Goal: Information Seeking & Learning: Learn about a topic

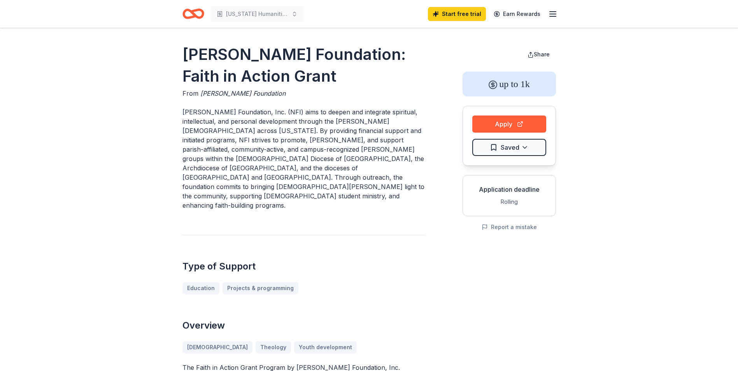
click at [376, 158] on p "[PERSON_NAME] Foundation, Inc. (NFI) aims to deepen and integrate spiritual, in…" at bounding box center [303, 158] width 243 height 103
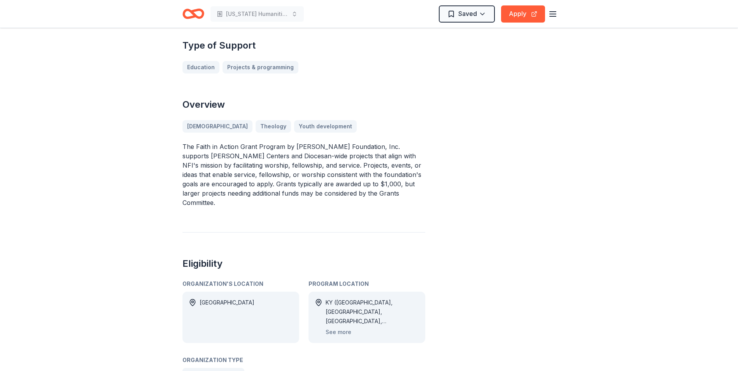
scroll to position [233, 0]
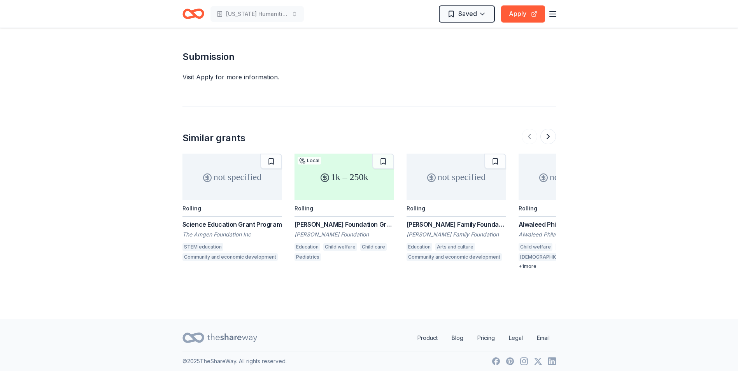
scroll to position [884, 0]
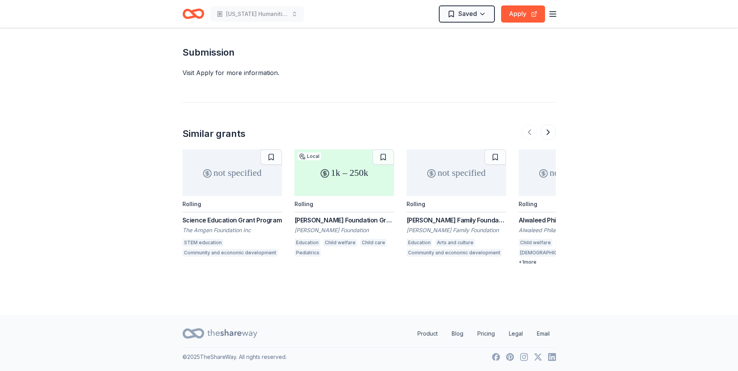
click at [442, 221] on div "[PERSON_NAME] Family Foundation Grant" at bounding box center [456, 219] width 100 height 9
click at [551, 134] on button at bounding box center [548, 132] width 16 height 16
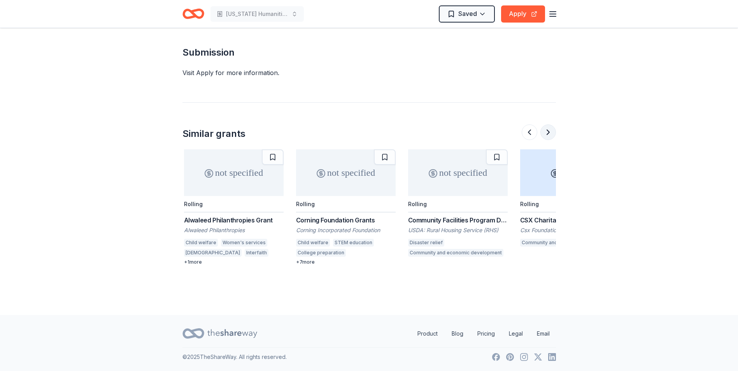
scroll to position [0, 336]
click at [352, 219] on div "Corning Foundation Grants" at bounding box center [344, 219] width 100 height 9
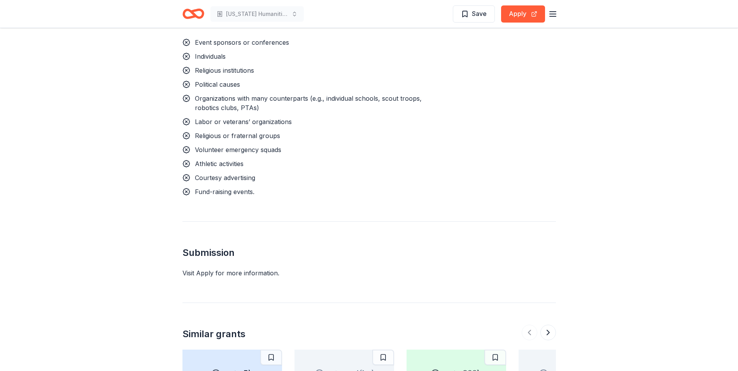
scroll to position [817, 0]
click at [220, 268] on div "Visit Apply for more information." at bounding box center [368, 272] width 373 height 9
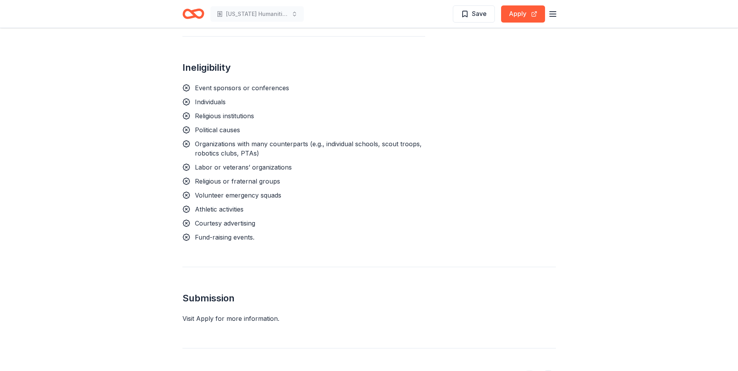
scroll to position [622, 0]
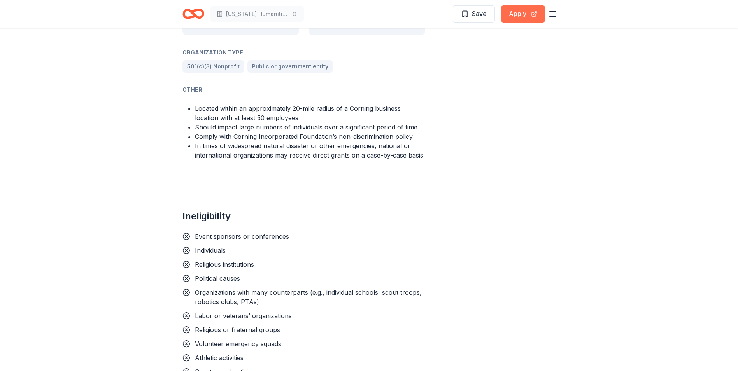
click at [515, 16] on button "Apply" at bounding box center [523, 13] width 44 height 17
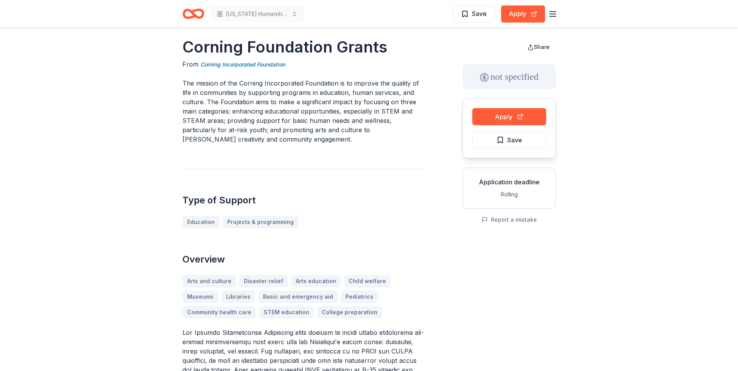
scroll to position [0, 0]
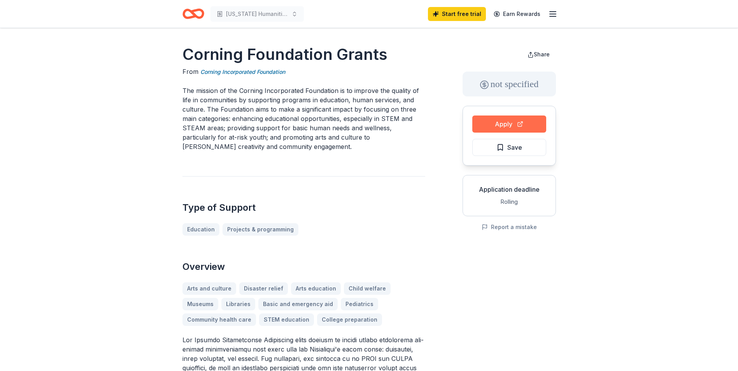
click at [481, 124] on button "Apply" at bounding box center [509, 123] width 74 height 17
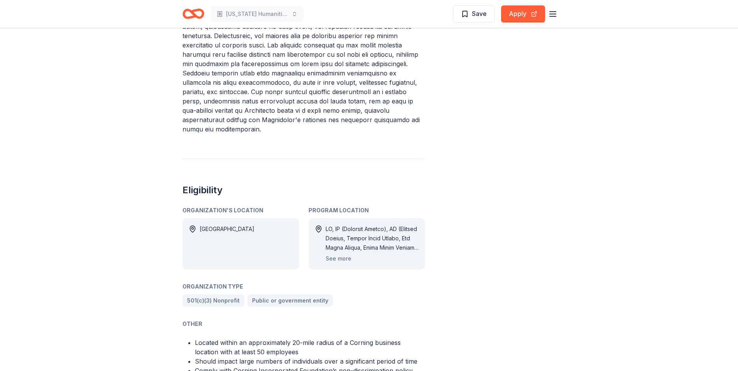
scroll to position [389, 0]
click at [338, 253] on button "See more" at bounding box center [338, 257] width 26 height 9
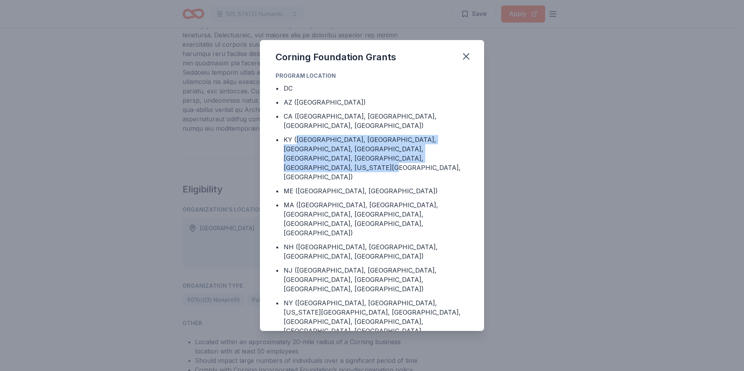
drag, startPoint x: 296, startPoint y: 140, endPoint x: 421, endPoint y: 162, distance: 126.8
click at [421, 162] on div "KY (Anderson County, Boyle County, Garrard County, Jessamine County, Lincoln Co…" at bounding box center [375, 158] width 185 height 47
copy div "Anderson County, Boyle County, Garrard County, Jessamine County, Lincoln County…"
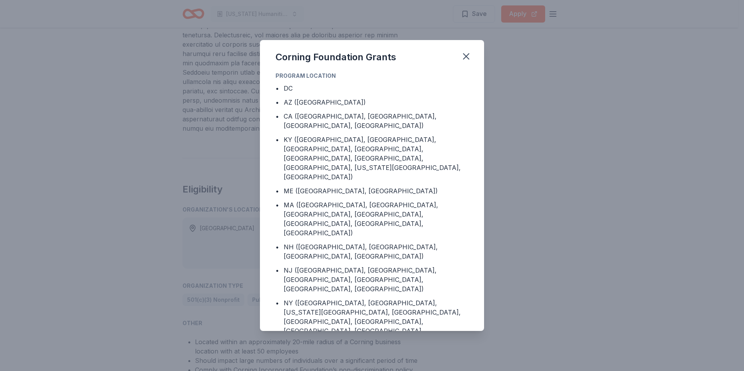
click at [615, 299] on div "Corning Foundation Grants Program Location • DC • AZ (Maricopa County) • CA (Al…" at bounding box center [372, 185] width 744 height 371
